Goal: Task Accomplishment & Management: Manage account settings

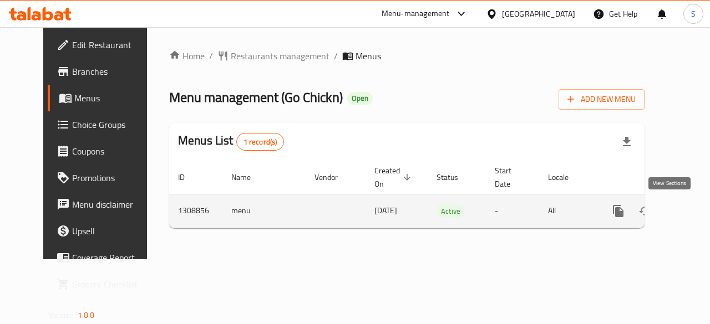
click at [693, 210] on icon "enhanced table" at bounding box center [698, 211] width 10 height 10
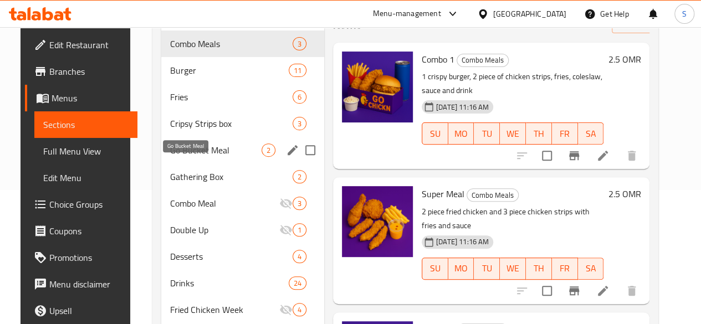
scroll to position [134, 0]
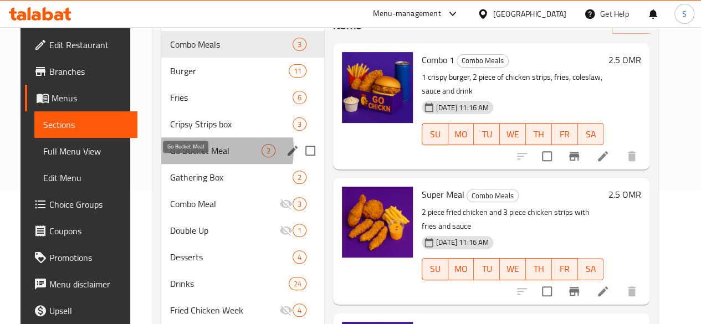
click at [186, 157] on span "Go Bucket Meal" at bounding box center [215, 150] width 91 height 13
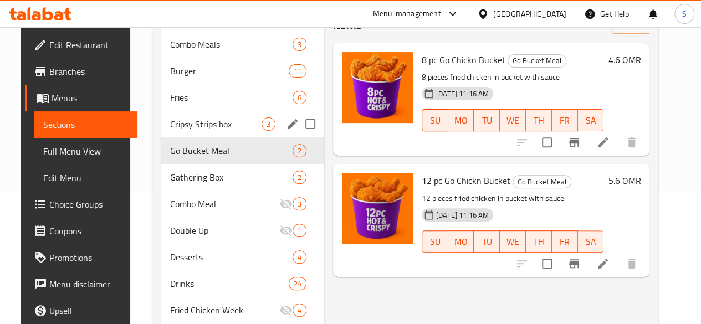
click at [169, 130] on div "Cripsy Strips box 3" at bounding box center [242, 124] width 163 height 27
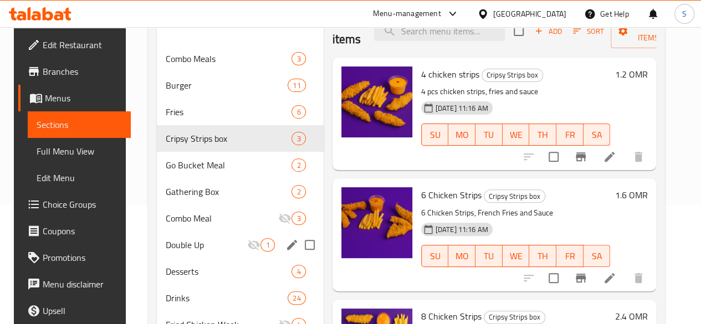
scroll to position [118, 0]
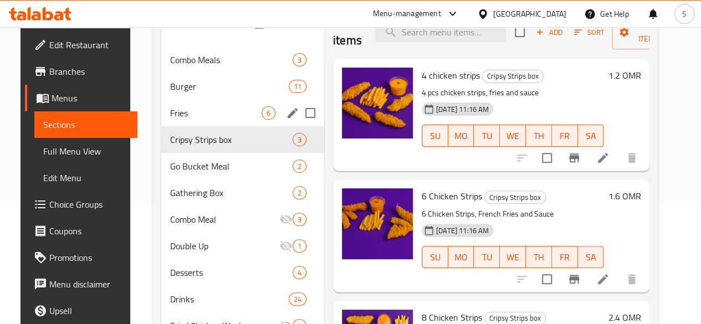
click at [172, 122] on div "Fries 6" at bounding box center [242, 113] width 163 height 27
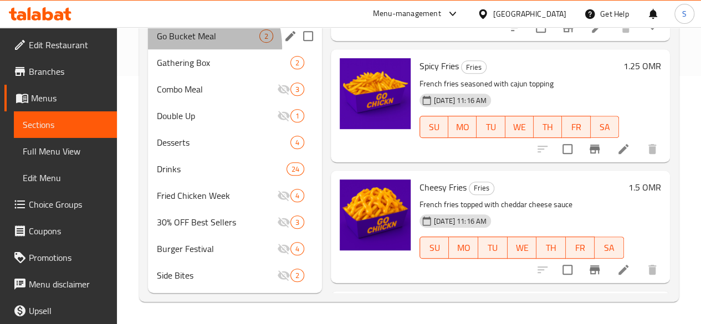
click at [184, 48] on div "Go Bucket Meal 2" at bounding box center [235, 36] width 174 height 27
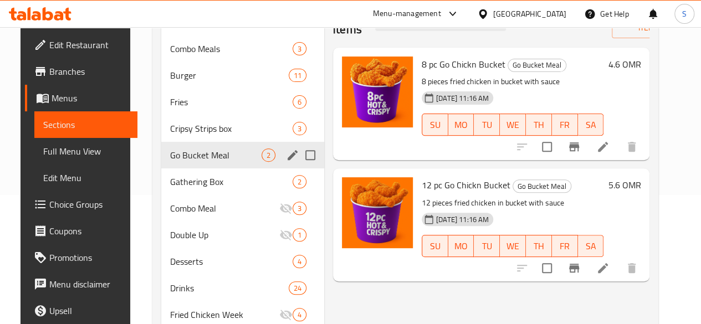
scroll to position [128, 0]
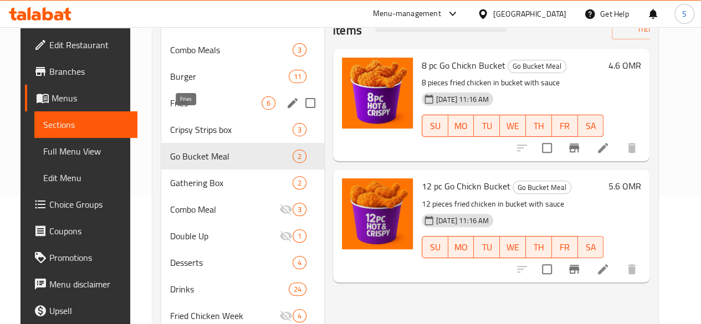
click at [184, 110] on span "Fries" at bounding box center [215, 102] width 91 height 13
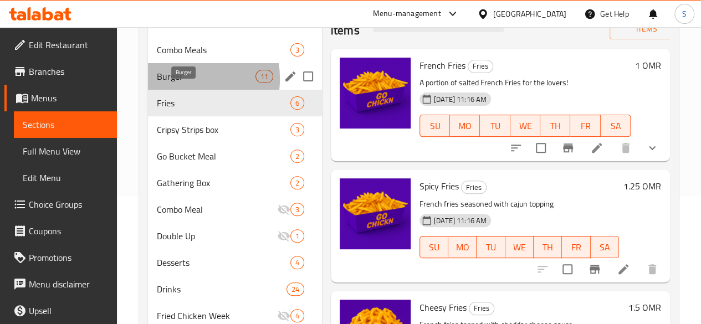
click at [173, 83] on span "Burger" at bounding box center [206, 76] width 99 height 13
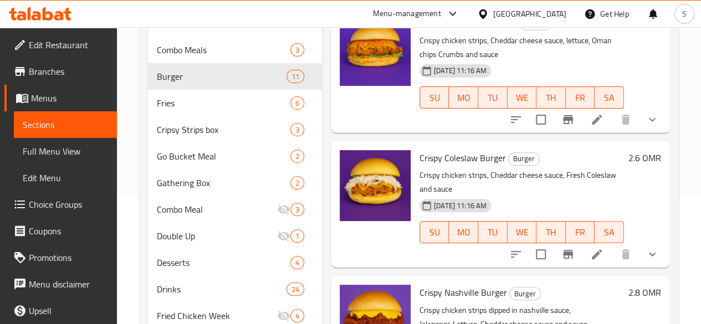
scroll to position [161, 0]
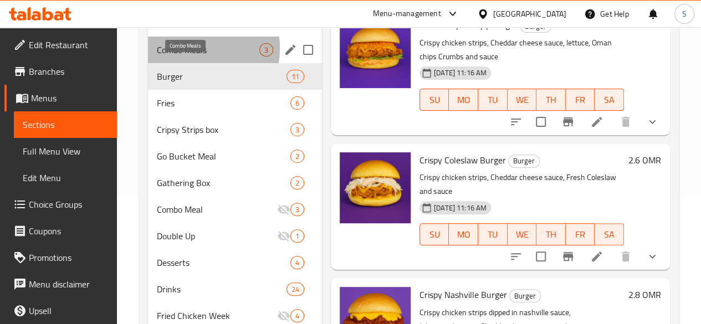
click at [180, 57] on span "Combo Meals" at bounding box center [208, 49] width 103 height 13
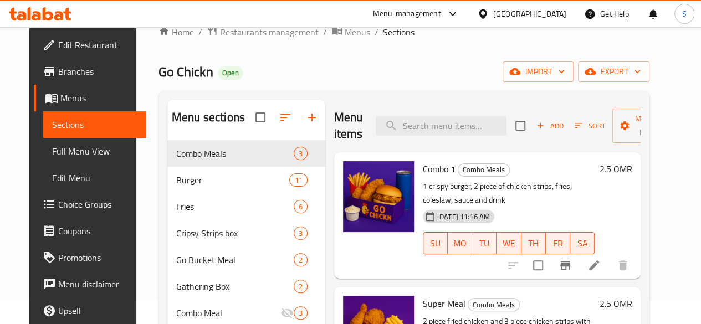
scroll to position [24, 0]
click at [279, 125] on icon "button" at bounding box center [285, 117] width 13 height 13
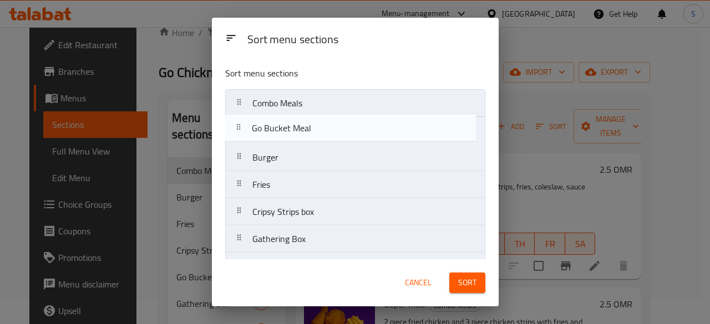
drag, startPoint x: 301, startPoint y: 213, endPoint x: 301, endPoint y: 125, distance: 88.7
click at [301, 125] on nav "Combo Meals Burger Fries Cripsy Strips box Go Bucket Meal Gathering Box Combo M…" at bounding box center [355, 279] width 260 height 381
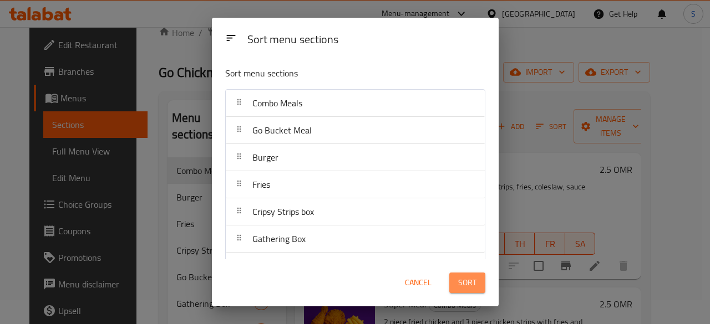
click at [468, 289] on span "Sort" at bounding box center [467, 283] width 18 height 14
